Goal: Transaction & Acquisition: Purchase product/service

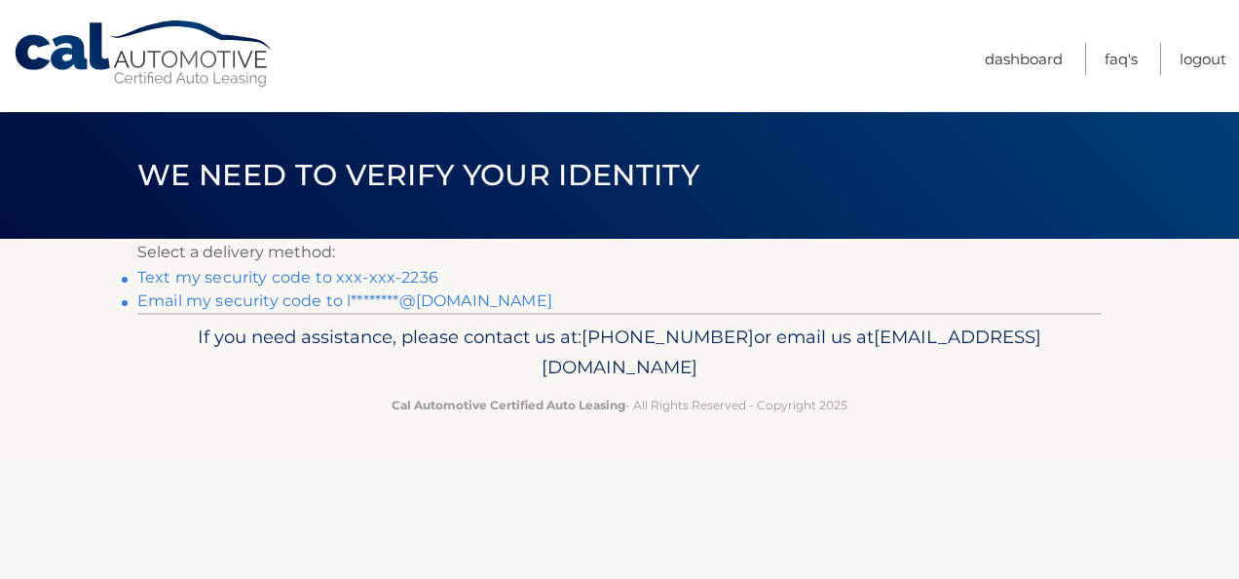
click at [368, 275] on link "Text my security code to xxx-xxx-2236" at bounding box center [287, 277] width 301 height 19
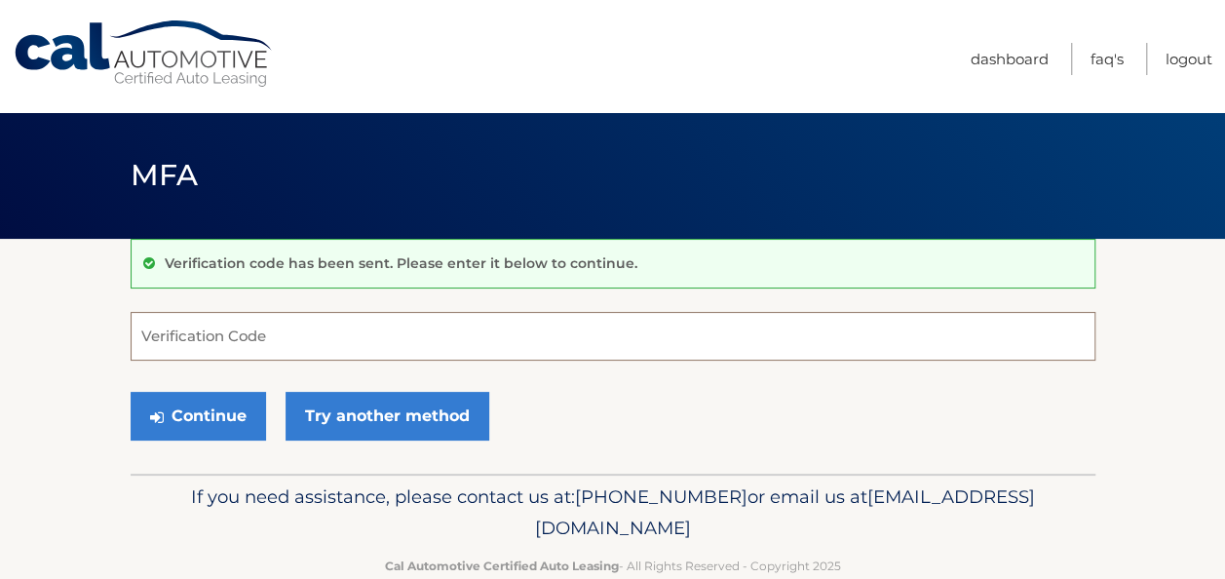
click at [253, 336] on input "Verification Code" at bounding box center [613, 336] width 965 height 49
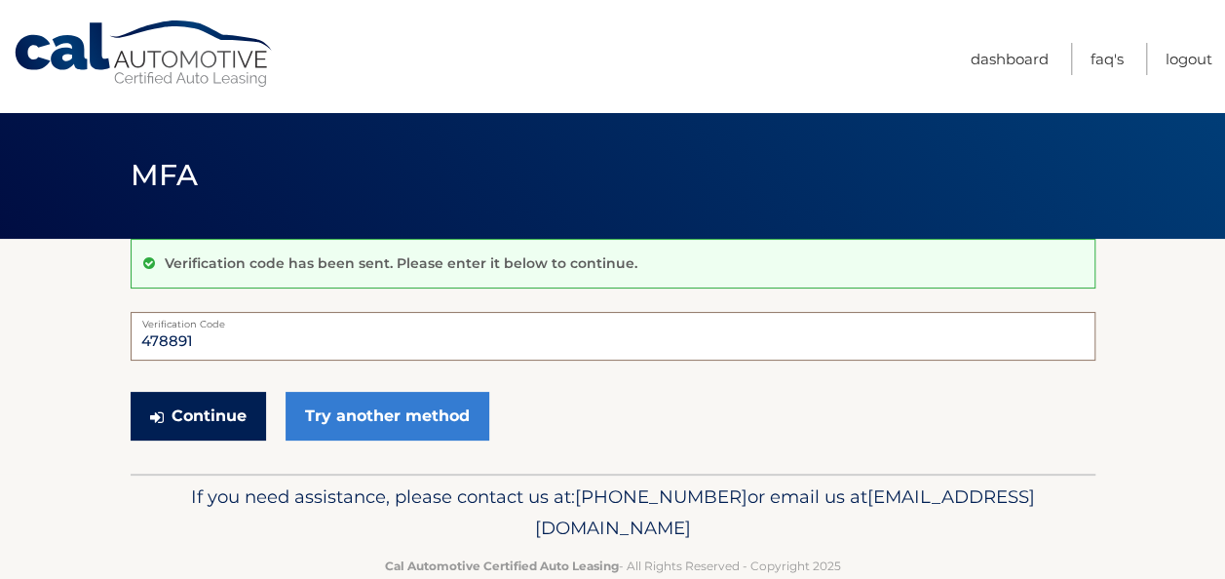
type input "478891"
click at [212, 425] on button "Continue" at bounding box center [198, 416] width 135 height 49
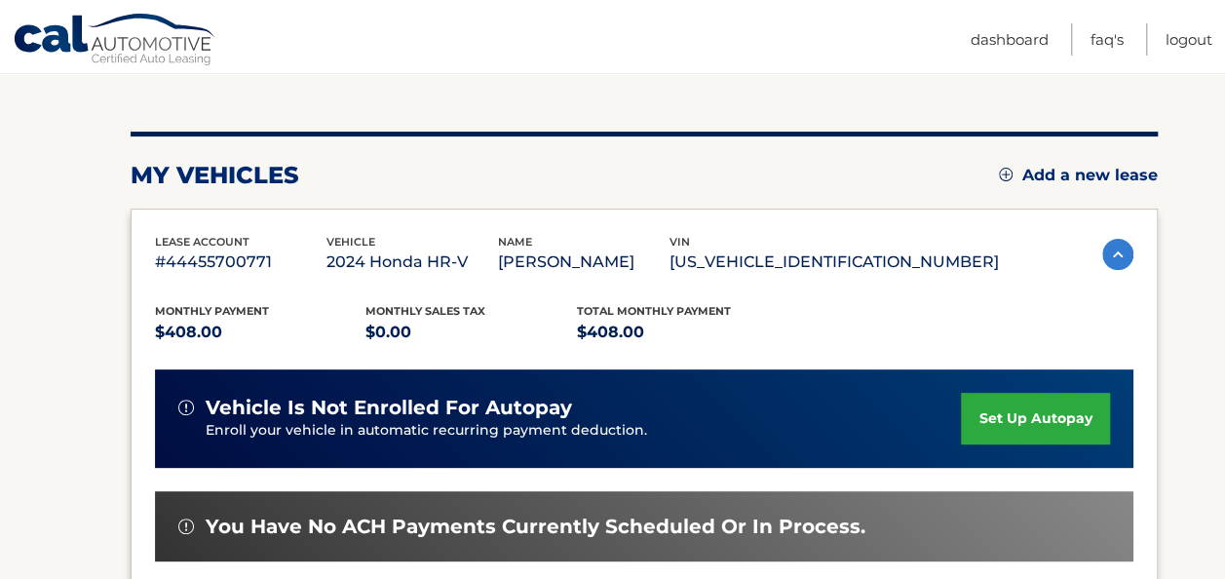
scroll to position [390, 0]
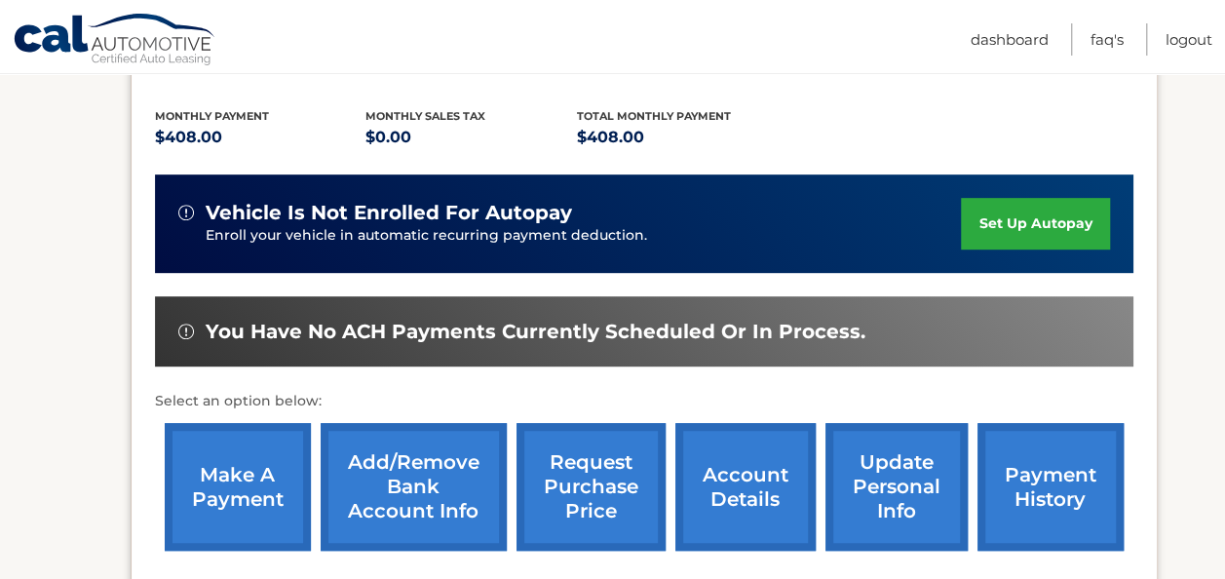
click at [257, 477] on link "make a payment" at bounding box center [238, 487] width 146 height 128
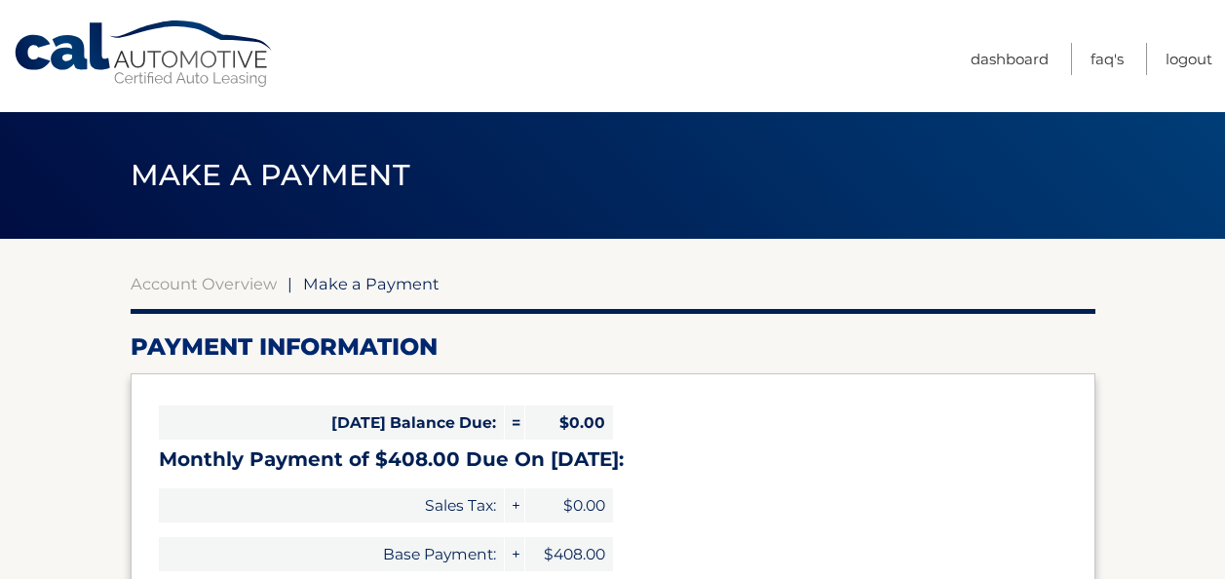
select select "NTBkMGE5NTctMDQ3Zi00ZDMxLThlMzAtNzg3MmZmZmE5NTk1"
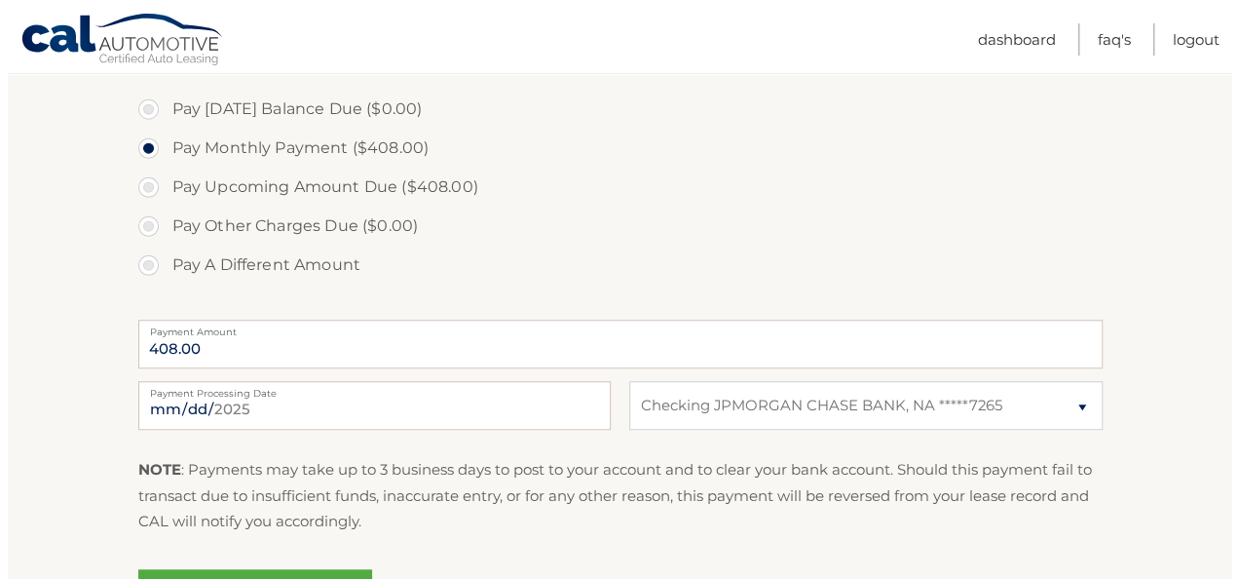
scroll to position [682, 0]
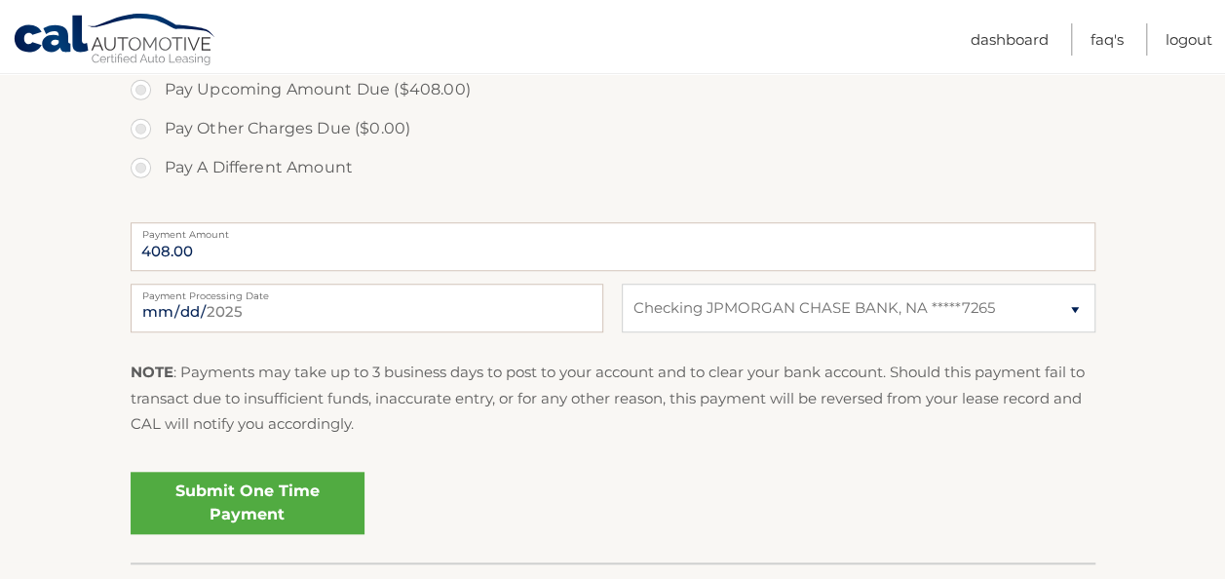
click at [251, 499] on link "Submit One Time Payment" at bounding box center [248, 503] width 234 height 62
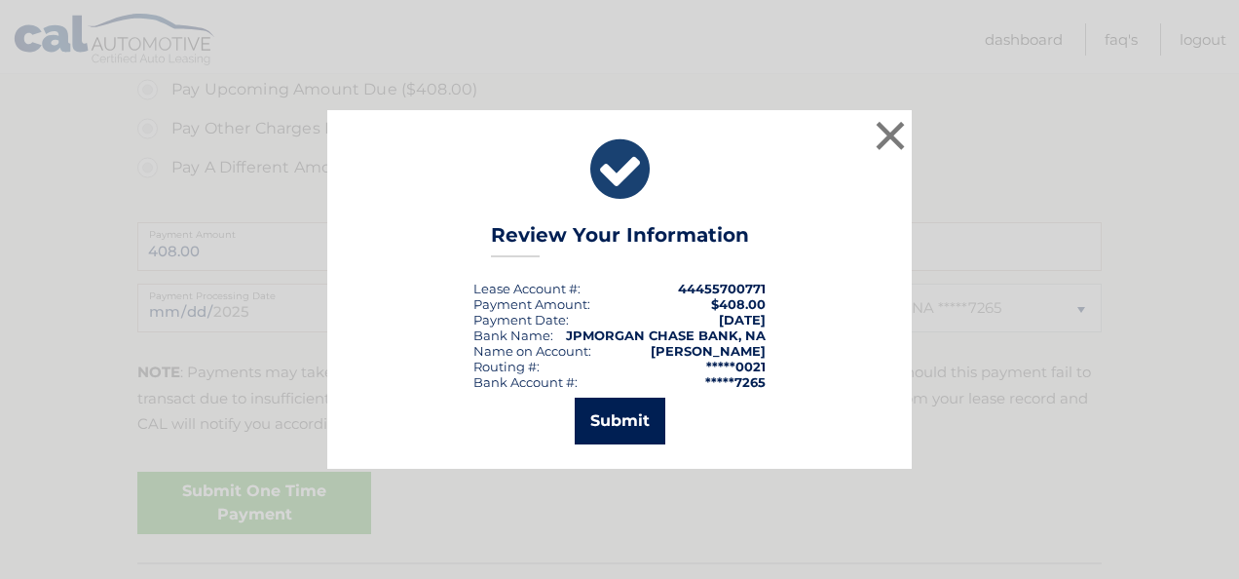
click at [594, 414] on button "Submit" at bounding box center [620, 421] width 91 height 47
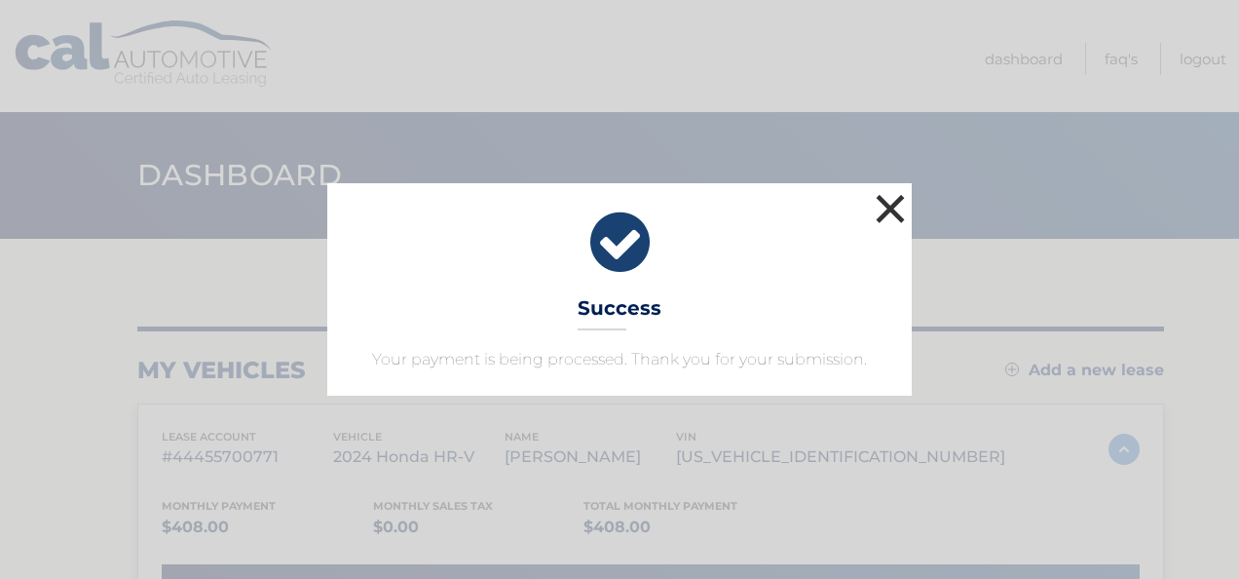
click at [893, 206] on button "×" at bounding box center [890, 208] width 39 height 39
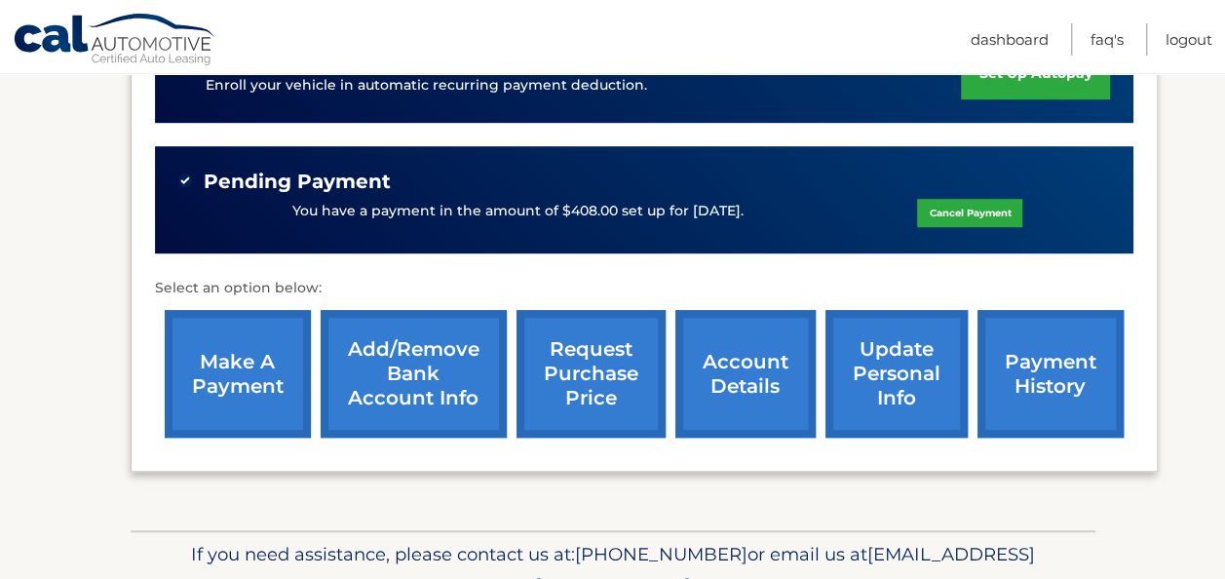
scroll to position [637, 0]
